Goal: Register for event/course

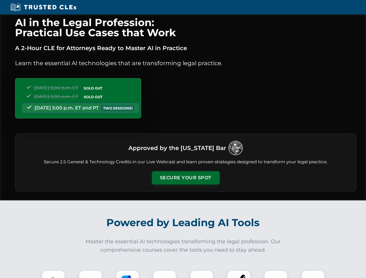
click at [185, 178] on button "Secure Your Spot" at bounding box center [186, 177] width 68 height 13
click at [53, 274] on img at bounding box center [53, 282] width 17 height 17
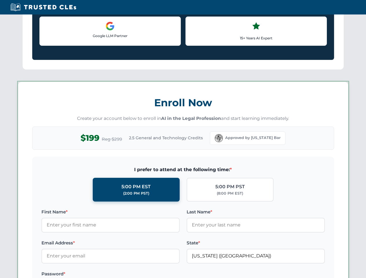
click at [127, 274] on label "Password *" at bounding box center [110, 273] width 138 height 7
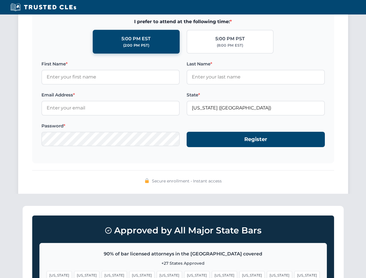
click at [267, 274] on span "[US_STATE]" at bounding box center [279, 275] width 25 height 8
